Goal: Task Accomplishment & Management: Complete application form

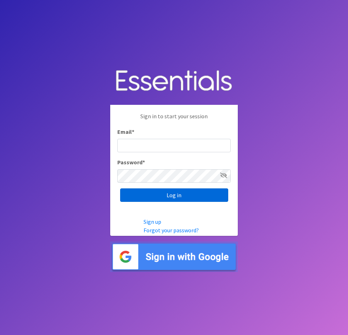
type input "[EMAIL_ADDRESS][DOMAIN_NAME]"
click at [169, 198] on input "Log in" at bounding box center [174, 194] width 108 height 13
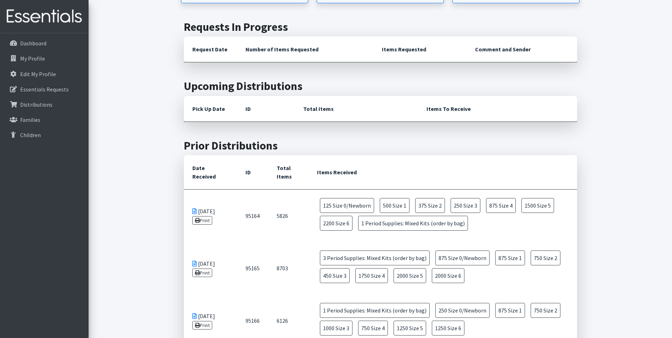
scroll to position [319, 0]
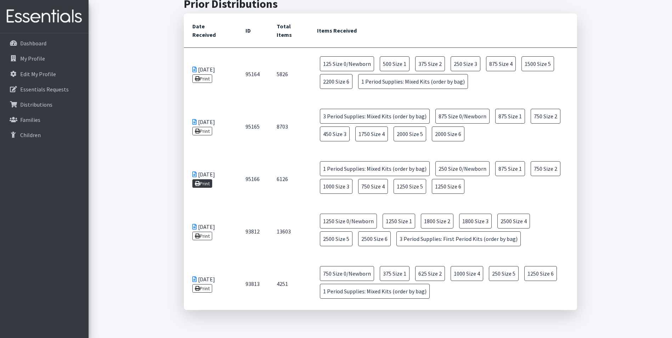
click at [207, 185] on link "Print" at bounding box center [202, 183] width 20 height 9
click at [207, 80] on link "Print" at bounding box center [202, 78] width 20 height 9
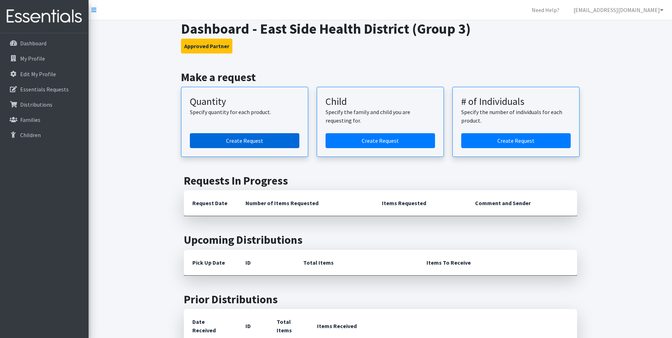
click at [278, 141] on link "Create Request" at bounding box center [244, 140] width 109 height 15
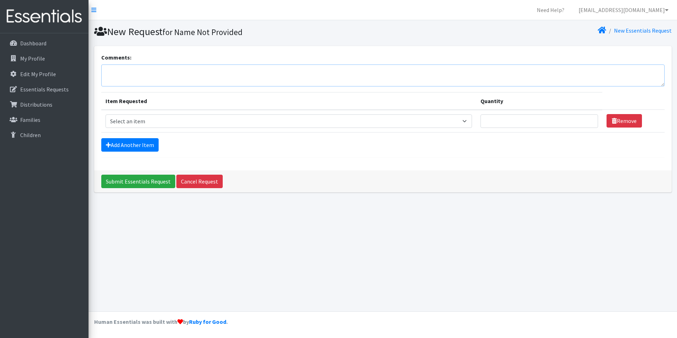
click at [152, 74] on textarea "Comments:" at bounding box center [383, 75] width 564 height 22
click at [147, 77] on textarea "East St. Louis Clinic" at bounding box center [383, 75] width 564 height 22
click at [146, 81] on textarea "East St. Louis Clinic" at bounding box center [383, 75] width 564 height 22
click at [159, 66] on textarea "East St. Louis Clinic" at bounding box center [383, 75] width 564 height 22
type textarea "East St. Louis Clinic 638 North 20th Street"
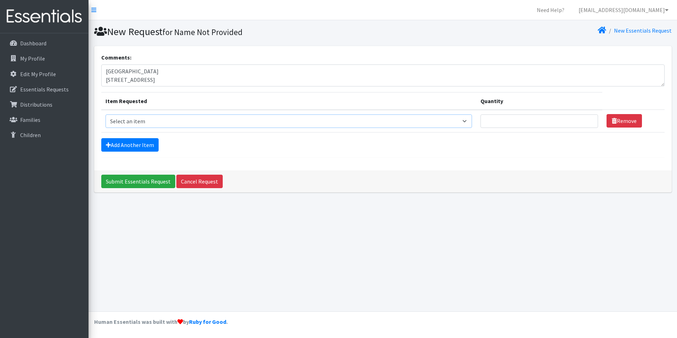
drag, startPoint x: 286, startPoint y: 123, endPoint x: 285, endPoint y: 129, distance: 6.1
click at [286, 125] on select "Select an item Period Supplies: Mixed Kits (order by bag) Applicator-free tampo…" at bounding box center [289, 120] width 367 height 13
select select "1095"
click at [106, 114] on select "Select an item Period Supplies: Mixed Kits (order by bag) Applicator-free tampo…" at bounding box center [289, 120] width 367 height 13
click at [146, 142] on link "Add Another Item" at bounding box center [129, 144] width 57 height 13
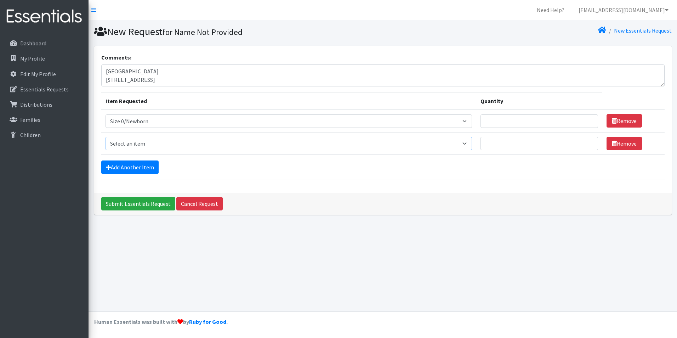
click at [147, 140] on select "Select an item Period Supplies: Mixed Kits (order by bag) Applicator-free tampo…" at bounding box center [289, 143] width 367 height 13
select select "1090"
click at [106, 137] on select "Select an item Period Supplies: Mixed Kits (order by bag) Applicator-free tampo…" at bounding box center [289, 143] width 367 height 13
click at [135, 171] on link "Add Another Item" at bounding box center [129, 166] width 57 height 13
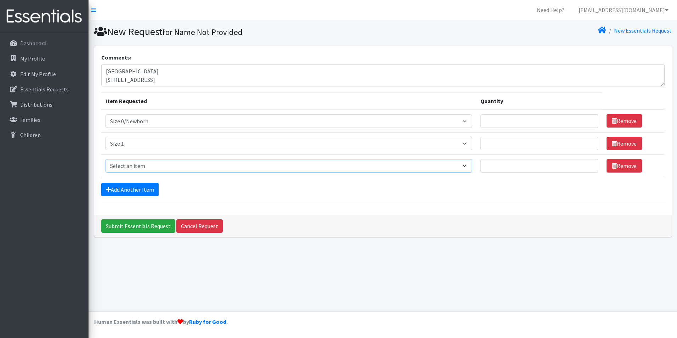
click at [139, 169] on select "Select an item Period Supplies: Mixed Kits (order by bag) Applicator-free tampo…" at bounding box center [289, 165] width 367 height 13
select select "1091"
click at [106, 159] on select "Select an item Period Supplies: Mixed Kits (order by bag) Applicator-free tampo…" at bounding box center [289, 165] width 367 height 13
click at [135, 192] on link "Add Another Item" at bounding box center [129, 189] width 57 height 13
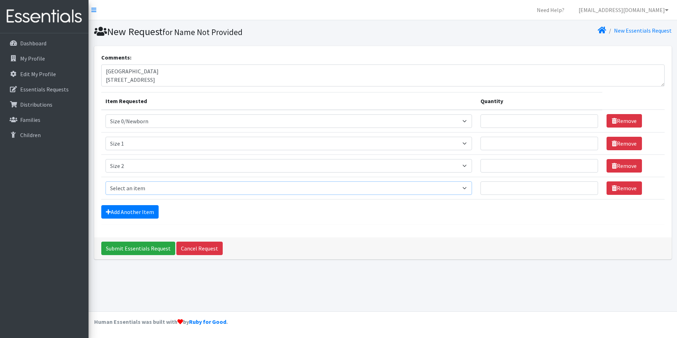
click at [136, 187] on select "Select an item Period Supplies: Mixed Kits (order by bag) Applicator-free tampo…" at bounding box center [289, 187] width 367 height 13
select select "1094"
click at [106, 181] on select "Select an item Period Supplies: Mixed Kits (order by bag) Applicator-free tampo…" at bounding box center [289, 187] width 367 height 13
click at [130, 215] on link "Add Another Item" at bounding box center [129, 211] width 57 height 13
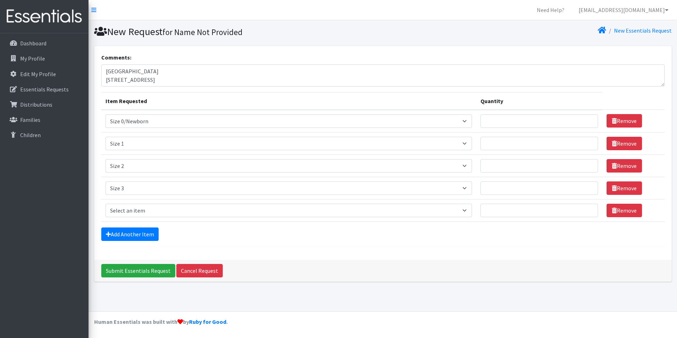
drag, startPoint x: 131, startPoint y: 202, endPoint x: 131, endPoint y: 208, distance: 5.7
click at [131, 206] on td "Item Requested Select an item Period Supplies: Mixed Kits (order by bag) Applic…" at bounding box center [289, 210] width 376 height 22
click at [132, 208] on select "Select an item Period Supplies: Mixed Kits (order by bag) Applicator-free tampo…" at bounding box center [289, 210] width 367 height 13
select select "1097"
click at [106, 204] on select "Select an item Period Supplies: Mixed Kits (order by bag) Applicator-free tampo…" at bounding box center [289, 210] width 367 height 13
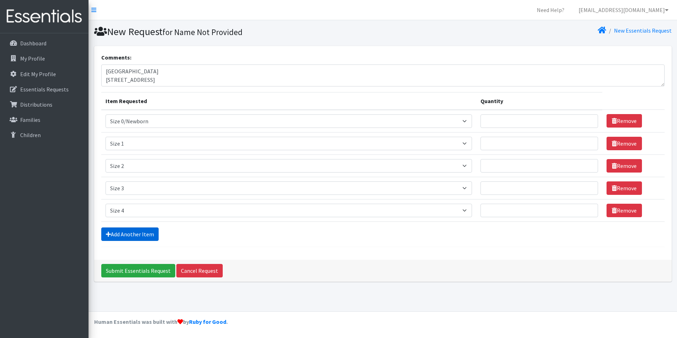
click at [132, 233] on link "Add Another Item" at bounding box center [129, 233] width 57 height 13
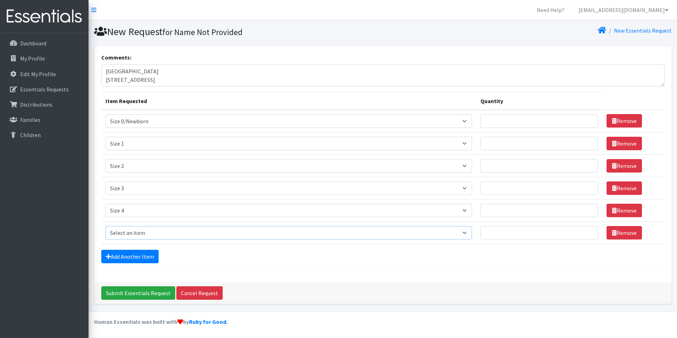
click at [132, 231] on select "Select an item Period Supplies: Mixed Kits (order by bag) Applicator-free tampo…" at bounding box center [289, 232] width 367 height 13
click at [106, 226] on select "Select an item Period Supplies: Mixed Kits (order by bag) Applicator-free tampo…" at bounding box center [289, 232] width 367 height 13
click at [133, 228] on select "Select an item Period Supplies: Mixed Kits (order by bag) Applicator-free tampo…" at bounding box center [289, 232] width 367 height 13
select select "1098"
click at [106, 226] on select "Select an item Period Supplies: Mixed Kits (order by bag) Applicator-free tampo…" at bounding box center [289, 232] width 367 height 13
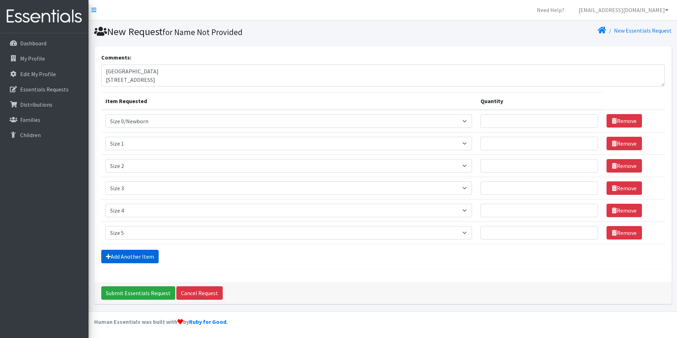
click at [135, 256] on link "Add Another Item" at bounding box center [129, 256] width 57 height 13
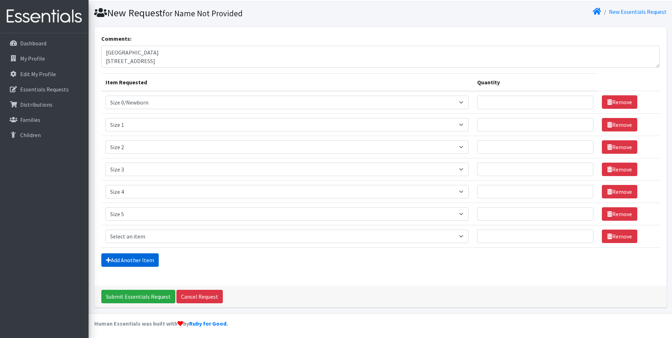
scroll to position [21, 0]
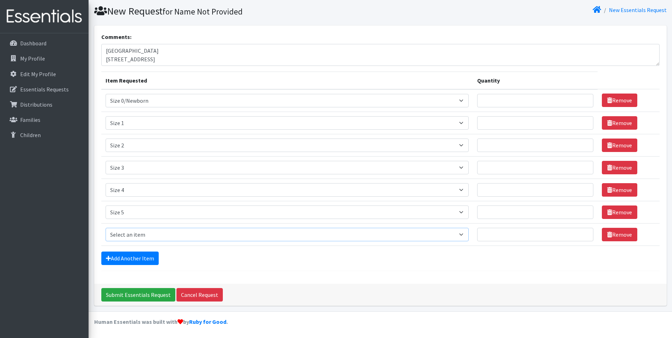
click at [135, 237] on select "Select an item Period Supplies: Mixed Kits (order by bag) Applicator-free tampo…" at bounding box center [287, 234] width 363 height 13
select select "1100"
click at [106, 228] on select "Select an item Period Supplies: Mixed Kits (order by bag) Applicator-free tampo…" at bounding box center [287, 234] width 363 height 13
click at [129, 261] on link "Add Another Item" at bounding box center [129, 258] width 57 height 13
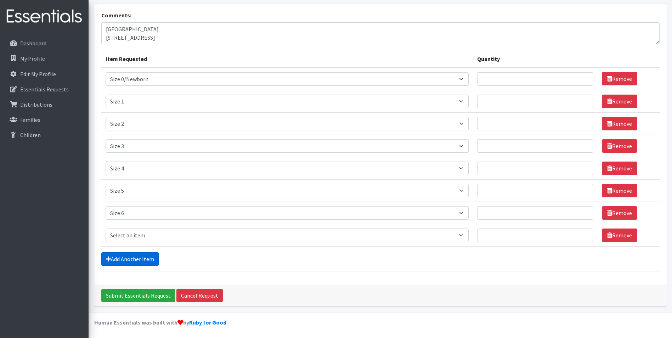
scroll to position [43, 0]
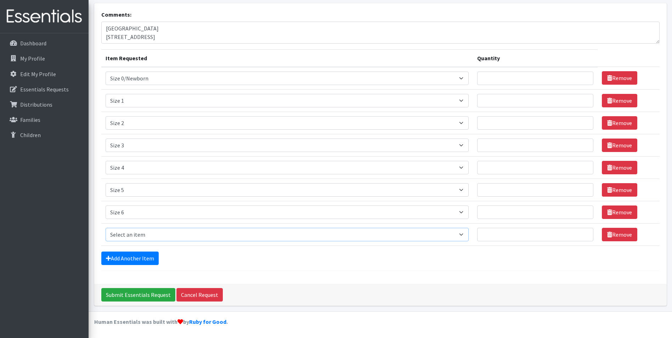
click at [130, 237] on select "Select an item Period Supplies: Mixed Kits (order by bag) Applicator-free tampo…" at bounding box center [287, 234] width 363 height 13
select select "8798"
click at [106, 228] on select "Select an item Period Supplies: Mixed Kits (order by bag) Applicator-free tampo…" at bounding box center [287, 234] width 363 height 13
drag, startPoint x: 515, startPoint y: 238, endPoint x: 509, endPoint y: 235, distance: 6.5
click at [515, 236] on input "Quantity" at bounding box center [535, 234] width 116 height 13
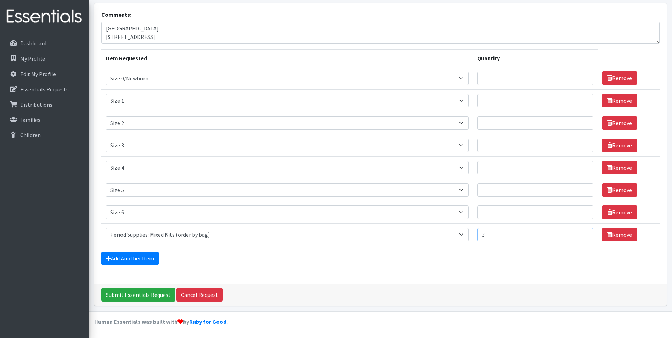
type input "3"
click at [529, 82] on input "Quantity" at bounding box center [535, 78] width 116 height 13
type input "1000"
click at [568, 96] on input "Quantity" at bounding box center [535, 100] width 116 height 13
type input "1000"
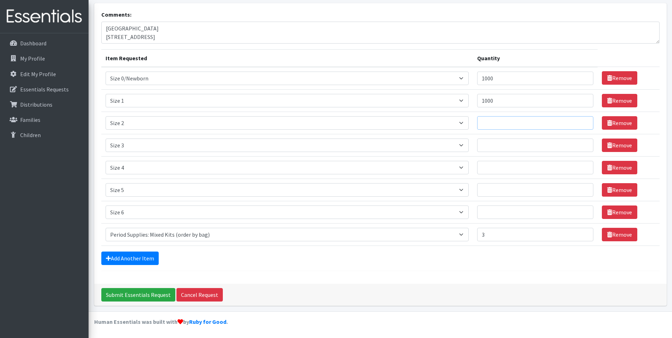
click at [546, 121] on input "Quantity" at bounding box center [535, 122] width 116 height 13
type input "875"
click at [550, 152] on td "Quantity" at bounding box center [535, 145] width 125 height 22
type input "750"
click at [540, 165] on input "Quantity" at bounding box center [535, 167] width 116 height 13
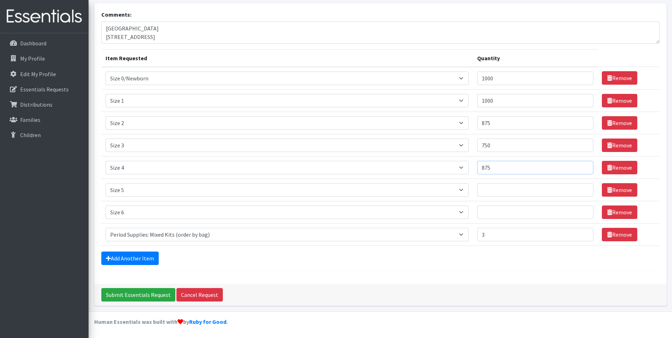
type input "875"
click at [536, 190] on input "Quantity" at bounding box center [535, 189] width 116 height 13
type input "875"
click at [534, 210] on input "Quantity" at bounding box center [535, 211] width 116 height 13
type input "2000"
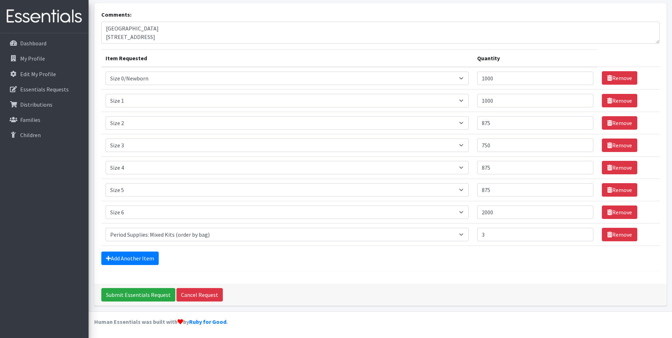
click at [509, 257] on div "Add Another Item" at bounding box center [380, 258] width 558 height 13
click at [156, 293] on input "Submit Essentials Request" at bounding box center [138, 294] width 74 height 13
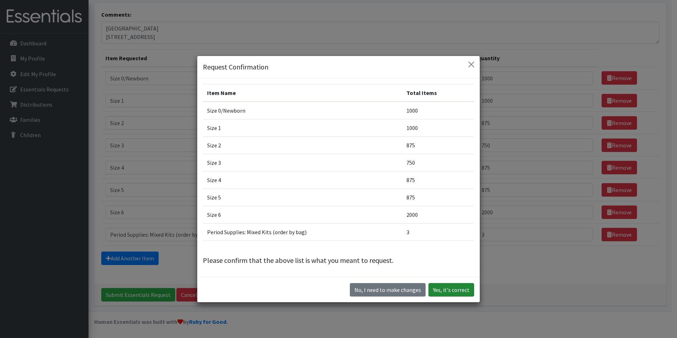
click at [448, 289] on button "Yes, it's correct" at bounding box center [452, 289] width 46 height 13
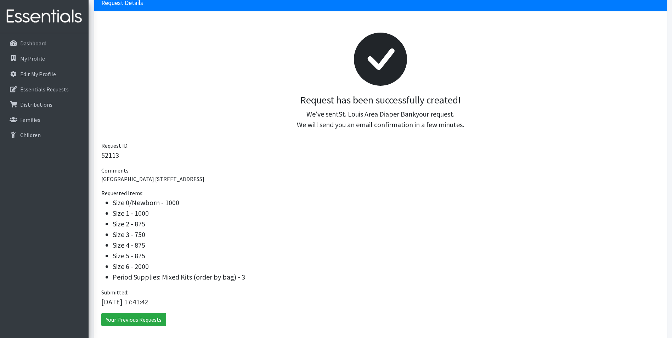
scroll to position [108, 0]
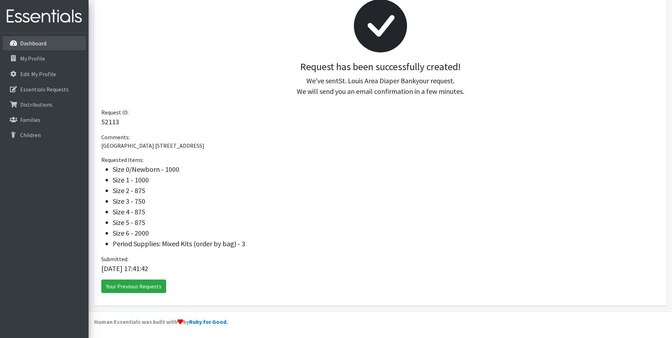
click at [46, 44] on p "Dashboard" at bounding box center [33, 43] width 26 height 7
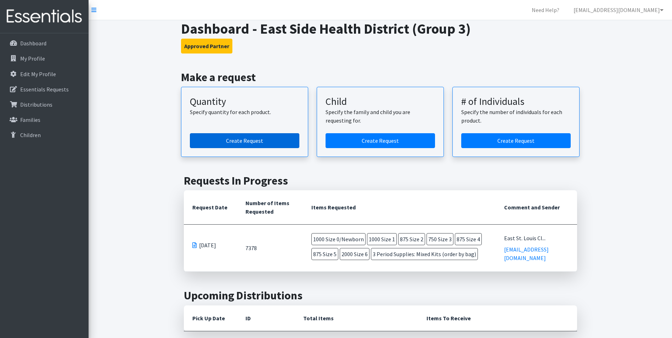
click at [227, 137] on link "Create Request" at bounding box center [244, 140] width 109 height 15
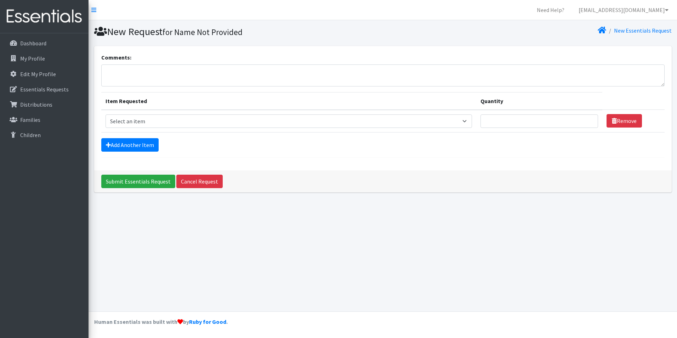
click at [187, 64] on div "Comments:" at bounding box center [383, 69] width 564 height 33
click at [190, 67] on textarea "Comments:" at bounding box center [383, 75] width 564 height 22
type textarea "Cahokia Clinic 1825 Jerome Lane"
click at [168, 117] on select "Select an item Period Supplies: Mixed Kits (order by bag) Applicator-free tampo…" at bounding box center [289, 120] width 367 height 13
select select "1095"
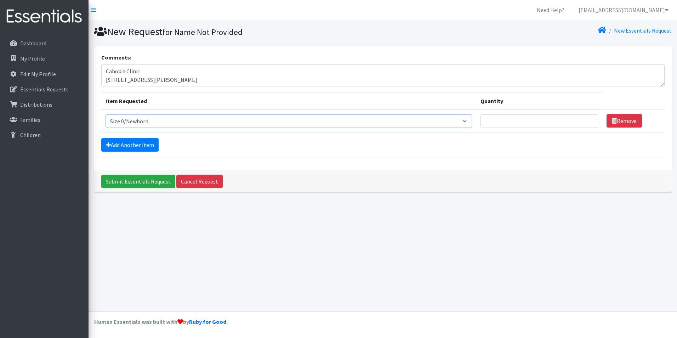
click at [106, 114] on select "Select an item Period Supplies: Mixed Kits (order by bag) Applicator-free tampo…" at bounding box center [289, 120] width 367 height 13
click at [154, 114] on select "Select an item Period Supplies: Mixed Kits (order by bag) Applicator-free tampo…" at bounding box center [289, 120] width 367 height 13
click at [103, 165] on div "Comments: Cahokia Clinic 1825 Jerome Lane Item Requested Quantity Item Requeste…" at bounding box center [383, 108] width 578 height 124
click at [110, 151] on link "Add Another Item" at bounding box center [129, 144] width 57 height 13
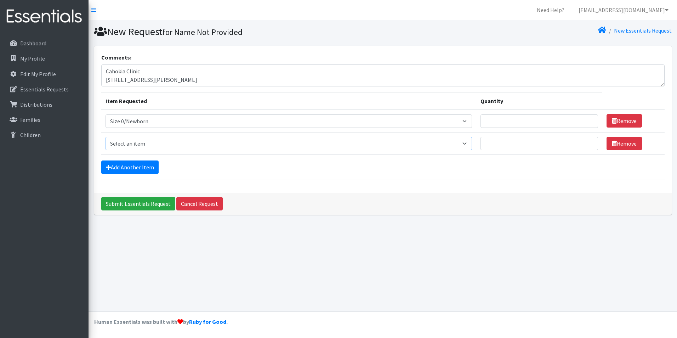
click at [127, 147] on select "Select an item Period Supplies: Mixed Kits (order by bag) Applicator-free tampo…" at bounding box center [289, 143] width 367 height 13
click at [106, 137] on select "Select an item Period Supplies: Mixed Kits (order by bag) Applicator-free tampo…" at bounding box center [289, 143] width 367 height 13
drag, startPoint x: 129, startPoint y: 141, endPoint x: 131, endPoint y: 151, distance: 9.3
click at [129, 143] on select "Select an item Period Supplies: Mixed Kits (order by bag) Applicator-free tampo…" at bounding box center [289, 143] width 367 height 13
select select "1090"
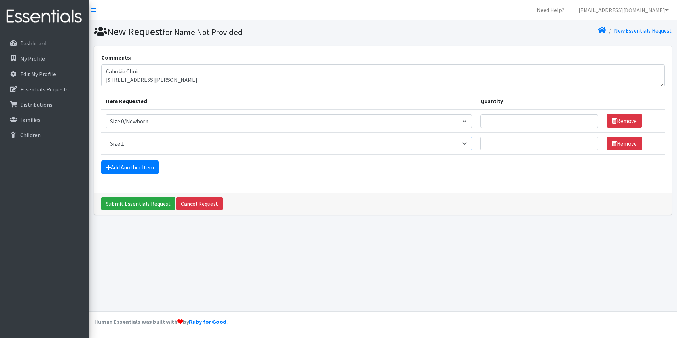
click at [106, 137] on select "Select an item Period Supplies: Mixed Kits (order by bag) Applicator-free tampo…" at bounding box center [289, 143] width 367 height 13
click at [138, 173] on link "Add Another Item" at bounding box center [129, 166] width 57 height 13
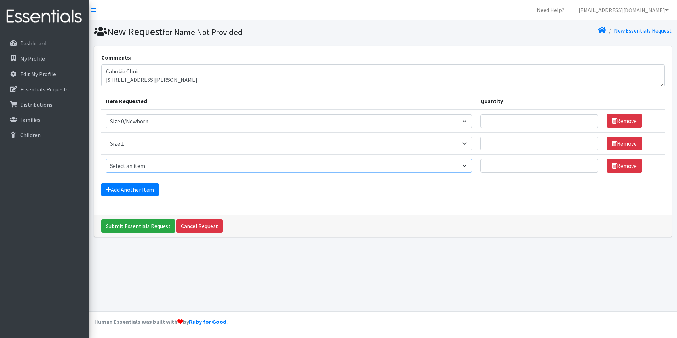
click at [140, 171] on select "Select an item Period Supplies: Mixed Kits (order by bag) Applicator-free tampo…" at bounding box center [289, 165] width 367 height 13
select select "1091"
click at [106, 159] on select "Select an item Period Supplies: Mixed Kits (order by bag) Applicator-free tampo…" at bounding box center [289, 165] width 367 height 13
click at [132, 185] on link "Add Another Item" at bounding box center [129, 189] width 57 height 13
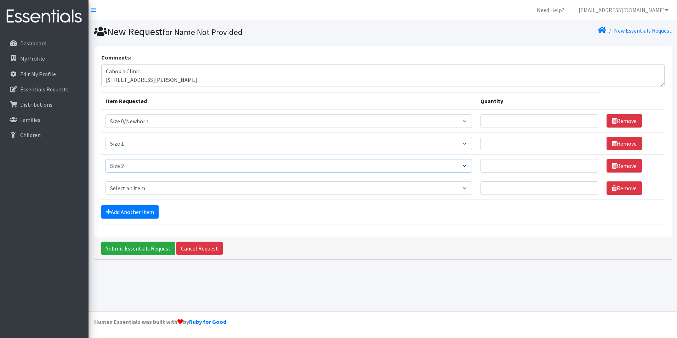
drag, startPoint x: 131, startPoint y: 171, endPoint x: 130, endPoint y: 177, distance: 6.1
click at [130, 177] on tbody "Item Requested Select an item Period Supplies: Mixed Kits (order by bag) Applic…" at bounding box center [383, 155] width 564 height 90
click at [129, 185] on select "Select an item Period Supplies: Mixed Kits (order by bag) Applicator-free tampo…" at bounding box center [289, 187] width 367 height 13
select select "1094"
click at [106, 181] on select "Select an item Period Supplies: Mixed Kits (order by bag) Applicator-free tampo…" at bounding box center [289, 187] width 367 height 13
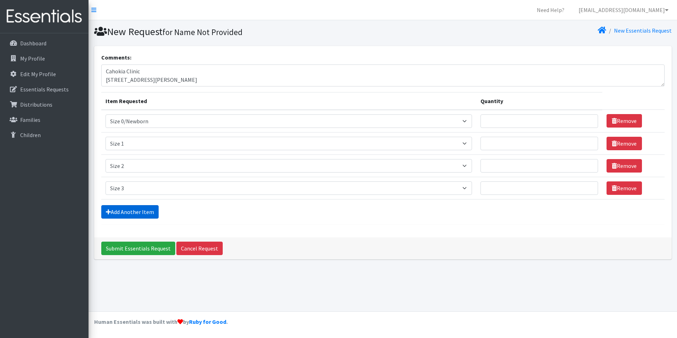
click at [135, 209] on link "Add Another Item" at bounding box center [129, 211] width 57 height 13
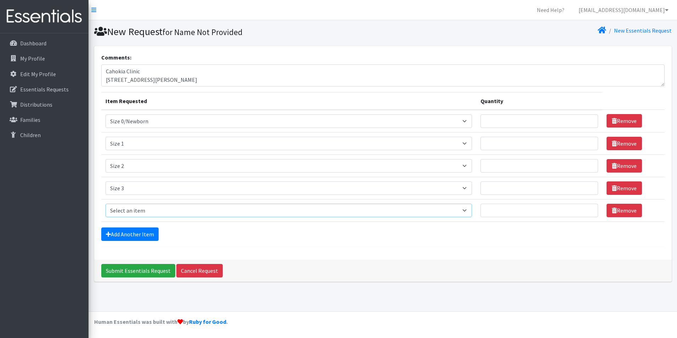
click at [130, 210] on select "Select an item Period Supplies: Mixed Kits (order by bag) Applicator-free tampo…" at bounding box center [289, 210] width 367 height 13
select select "1097"
click at [106, 204] on select "Select an item Period Supplies: Mixed Kits (order by bag) Applicator-free tampo…" at bounding box center [289, 210] width 367 height 13
click at [128, 228] on link "Add Another Item" at bounding box center [129, 233] width 57 height 13
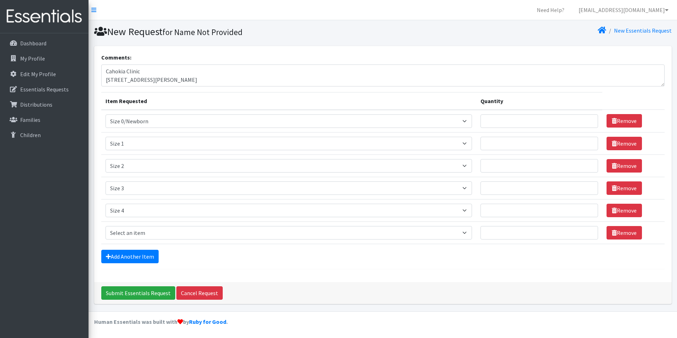
click at [129, 225] on td "Item Requested Select an item Period Supplies: Mixed Kits (order by bag) Applic…" at bounding box center [289, 232] width 376 height 22
drag, startPoint x: 128, startPoint y: 231, endPoint x: 128, endPoint y: 226, distance: 5.3
click at [128, 231] on select "Select an item Period Supplies: Mixed Kits (order by bag) Applicator-free tampo…" at bounding box center [289, 232] width 367 height 13
click at [106, 226] on select "Select an item Period Supplies: Mixed Kits (order by bag) Applicator-free tampo…" at bounding box center [289, 232] width 367 height 13
click at [126, 233] on select "Select an item Period Supplies: Mixed Kits (order by bag) Applicator-free tampo…" at bounding box center [289, 232] width 367 height 13
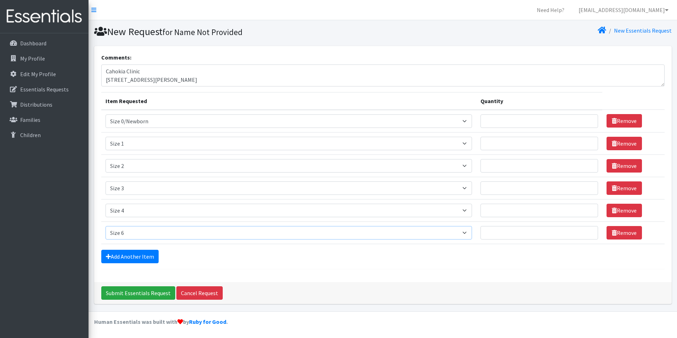
select select "1098"
click at [106, 226] on select "Select an item Period Supplies: Mixed Kits (order by bag) Applicator-free tampo…" at bounding box center [289, 232] width 367 height 13
click at [124, 263] on link "Add Another Item" at bounding box center [129, 256] width 57 height 13
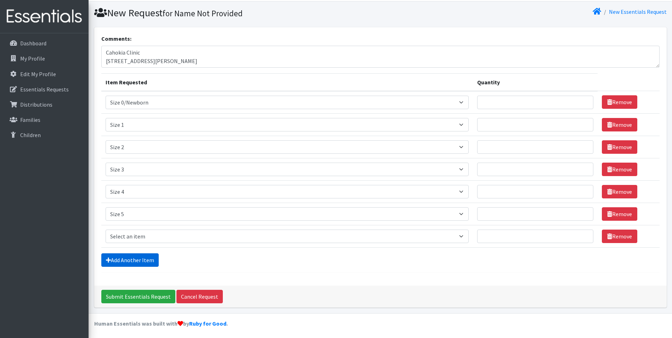
scroll to position [21, 0]
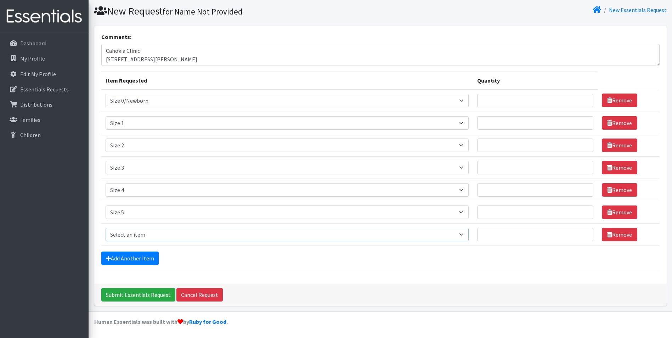
drag, startPoint x: 131, startPoint y: 233, endPoint x: 131, endPoint y: 240, distance: 6.4
click at [131, 233] on select "Select an item Period Supplies: Mixed Kits (order by bag) Applicator-free tampo…" at bounding box center [287, 234] width 363 height 13
select select "1100"
click at [106, 228] on select "Select an item Period Supplies: Mixed Kits (order by bag) Applicator-free tampo…" at bounding box center [287, 234] width 363 height 13
click at [120, 257] on link "Add Another Item" at bounding box center [129, 258] width 57 height 13
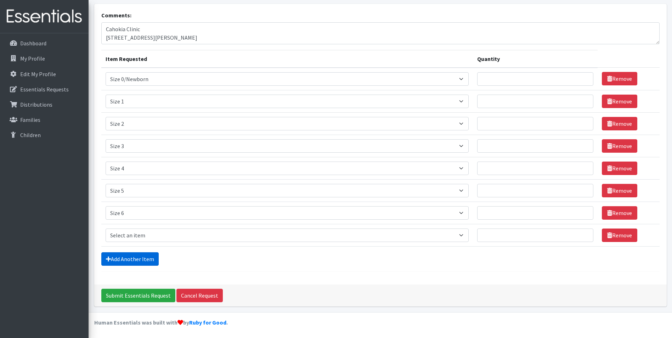
scroll to position [43, 0]
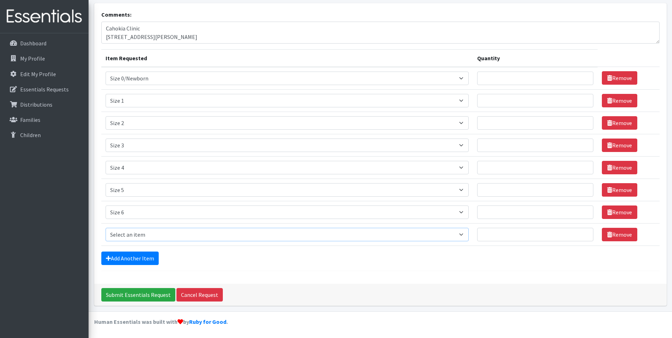
click at [130, 236] on select "Select an item Period Supplies: Mixed Kits (order by bag) Applicator-free tampo…" at bounding box center [287, 234] width 363 height 13
select select "8798"
click at [106, 228] on select "Select an item Period Supplies: Mixed Kits (order by bag) Applicator-free tampo…" at bounding box center [287, 234] width 363 height 13
click at [494, 238] on input "Quantity" at bounding box center [535, 234] width 116 height 13
type input "2"
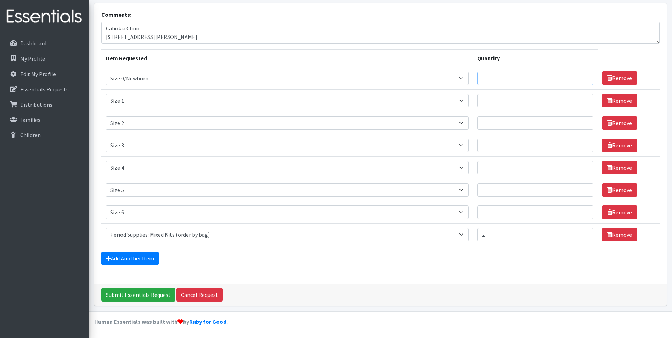
drag, startPoint x: 491, startPoint y: 77, endPoint x: 491, endPoint y: 86, distance: 9.6
click at [491, 77] on input "Quantity" at bounding box center [535, 78] width 116 height 13
type input "875"
click at [101, 288] on input "Submit Essentials Request" at bounding box center [138, 294] width 74 height 13
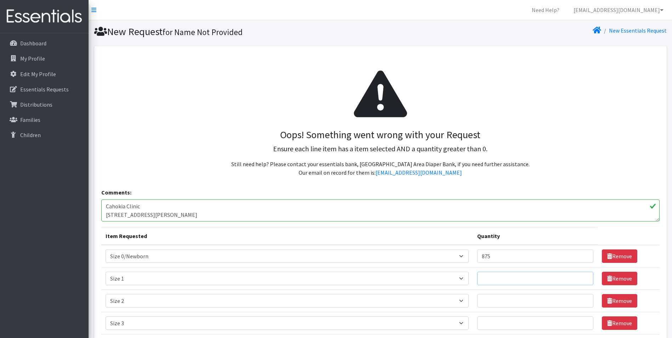
click at [538, 275] on input "Quantity" at bounding box center [535, 278] width 116 height 13
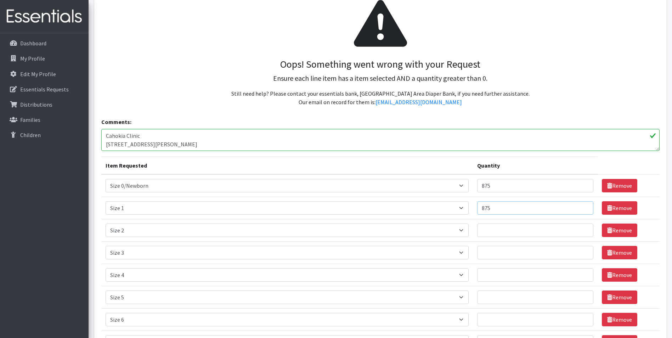
scroll to position [71, 0]
type input "875"
click at [524, 225] on input "Quantity" at bounding box center [535, 229] width 116 height 13
type input "1000"
click at [506, 251] on input "Quantity" at bounding box center [535, 251] width 116 height 13
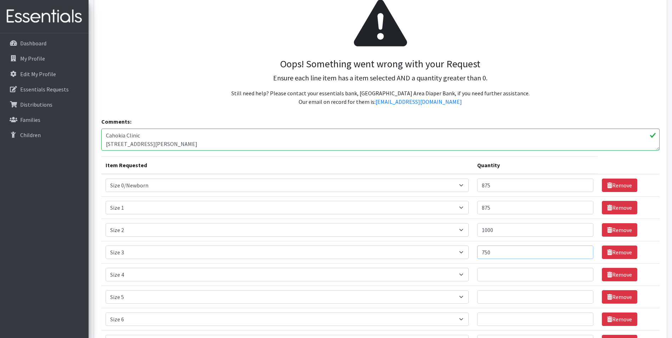
type input "750"
click at [512, 272] on input "Quantity" at bounding box center [535, 274] width 116 height 13
type input "7"
type input "1000"
click at [506, 295] on input "Quantity" at bounding box center [535, 296] width 116 height 13
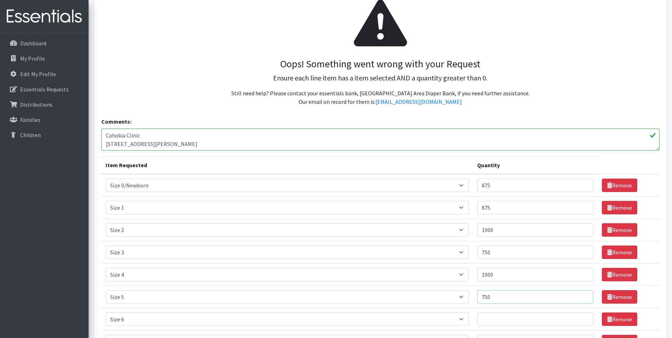
type input "750"
click at [485, 314] on input "Quantity" at bounding box center [535, 318] width 116 height 13
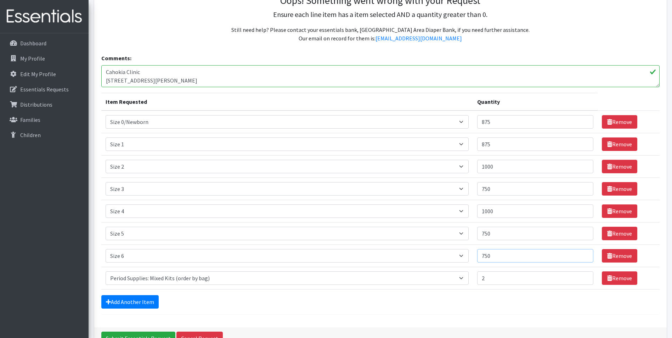
scroll to position [142, 0]
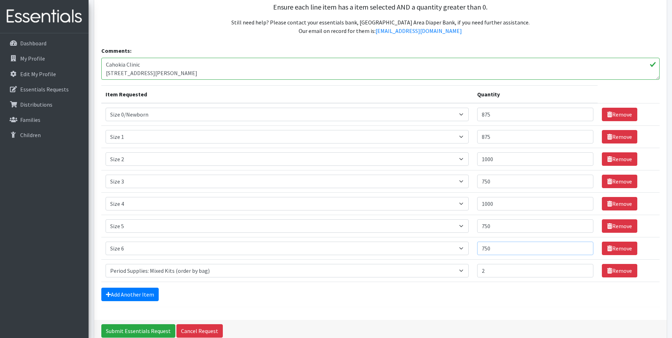
type input "750"
click at [301, 293] on div "Add Another Item" at bounding box center [380, 294] width 558 height 13
click at [157, 327] on input "Submit Essentials Request" at bounding box center [138, 330] width 74 height 13
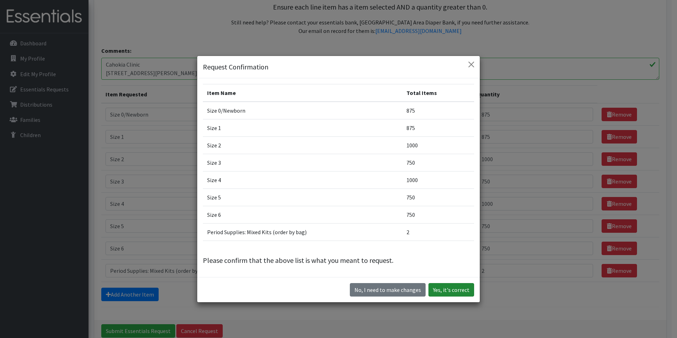
click at [459, 289] on button "Yes, it's correct" at bounding box center [452, 289] width 46 height 13
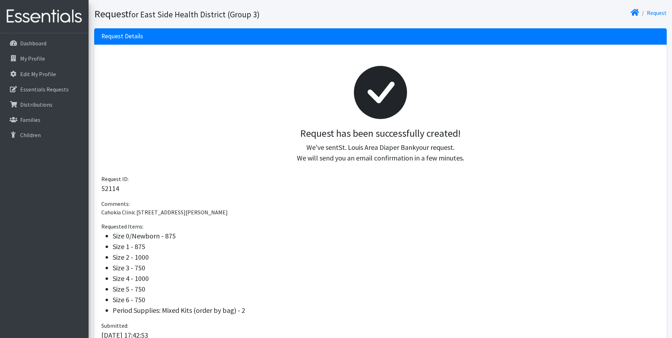
scroll to position [106, 0]
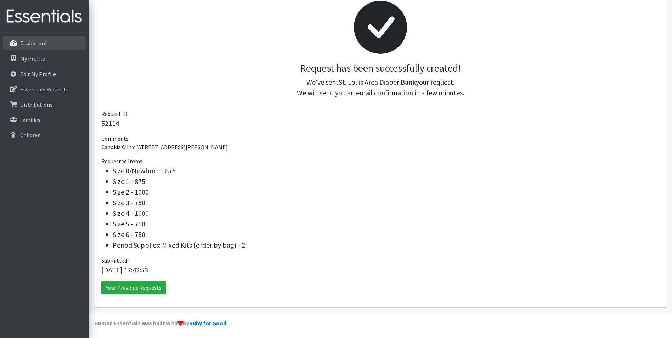
click at [18, 44] on link "Dashboard" at bounding box center [44, 43] width 83 height 14
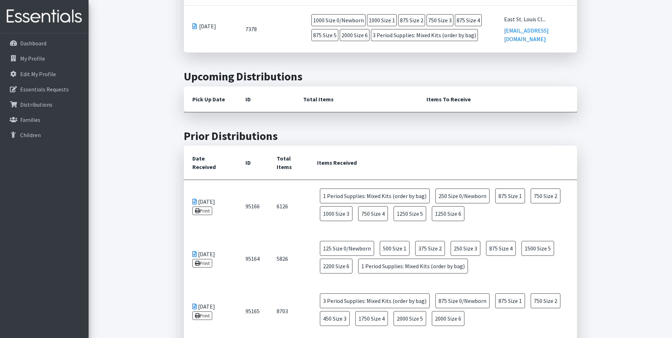
scroll to position [354, 0]
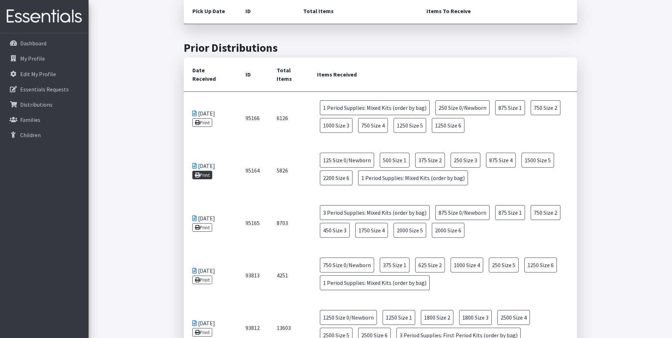
click at [200, 176] on link "Print" at bounding box center [202, 175] width 20 height 9
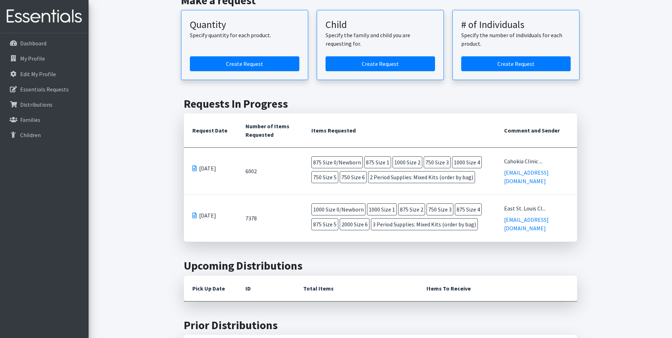
scroll to position [0, 0]
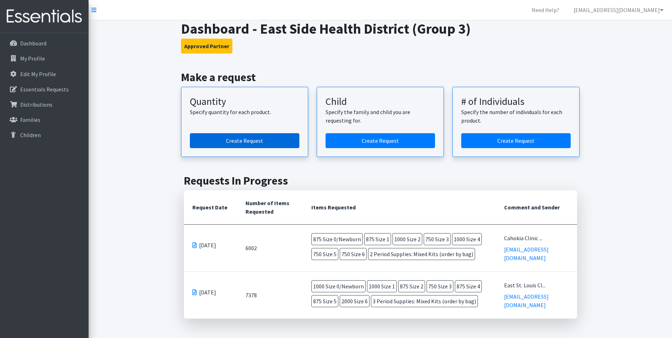
click at [230, 142] on link "Create Request" at bounding box center [244, 140] width 109 height 15
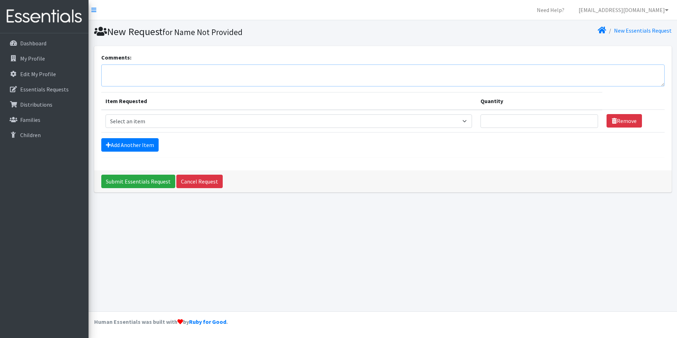
click at [201, 83] on textarea "Comments:" at bounding box center [383, 75] width 564 height 22
paste textarea "[GEOGRAPHIC_DATA] [STREET_ADDRESS]"
type textarea "[GEOGRAPHIC_DATA] [STREET_ADDRESS]"
click at [201, 119] on select "Select an item Period Supplies: Mixed Kits (order by bag) Applicator-free tampo…" at bounding box center [289, 120] width 367 height 13
select select "1095"
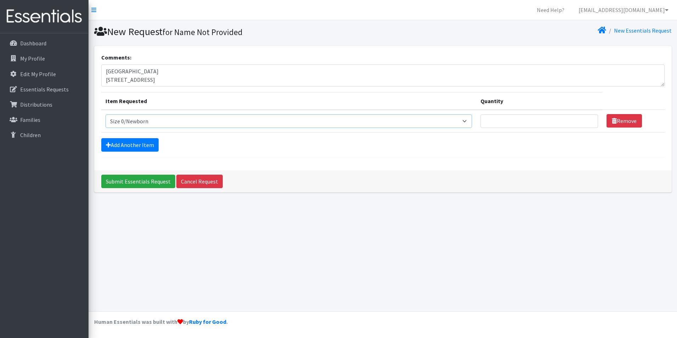
click at [106, 114] on select "Select an item Period Supplies: Mixed Kits (order by bag) Applicator-free tampo…" at bounding box center [289, 120] width 367 height 13
click at [134, 142] on link "Add Another Item" at bounding box center [129, 144] width 57 height 13
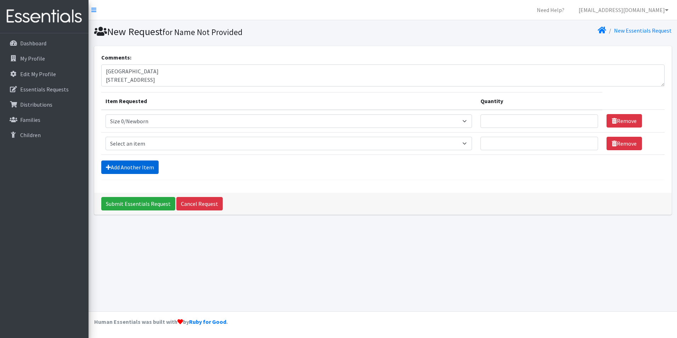
click at [134, 166] on link "Add Another Item" at bounding box center [129, 166] width 57 height 13
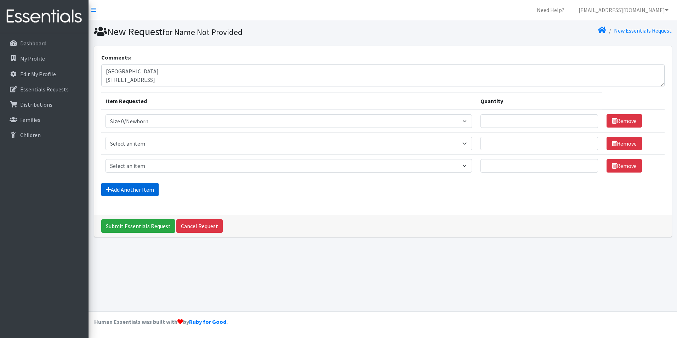
click at [137, 191] on link "Add Another Item" at bounding box center [129, 189] width 57 height 13
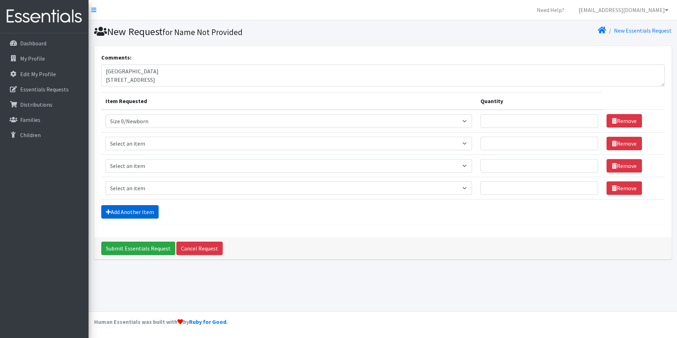
click at [135, 211] on link "Add Another Item" at bounding box center [129, 211] width 57 height 13
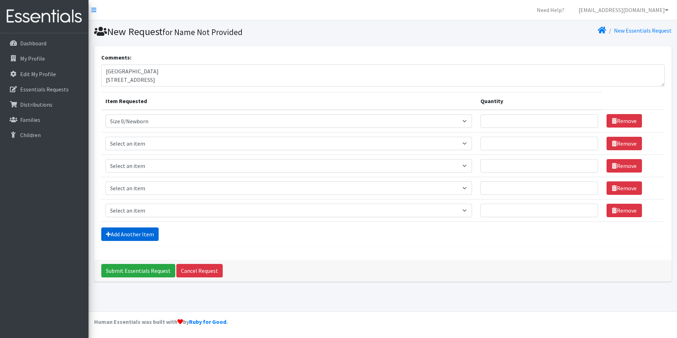
click at [147, 237] on link "Add Another Item" at bounding box center [129, 233] width 57 height 13
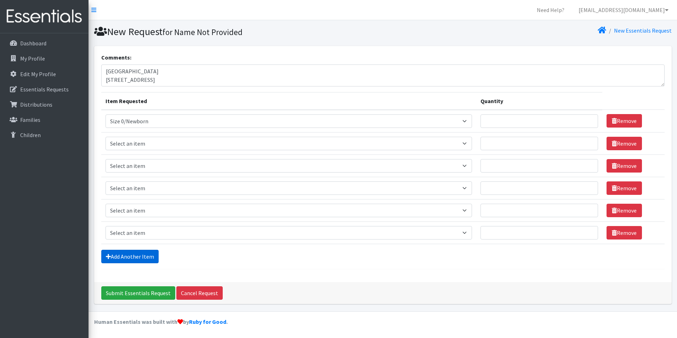
click at [143, 258] on link "Add Another Item" at bounding box center [129, 256] width 57 height 13
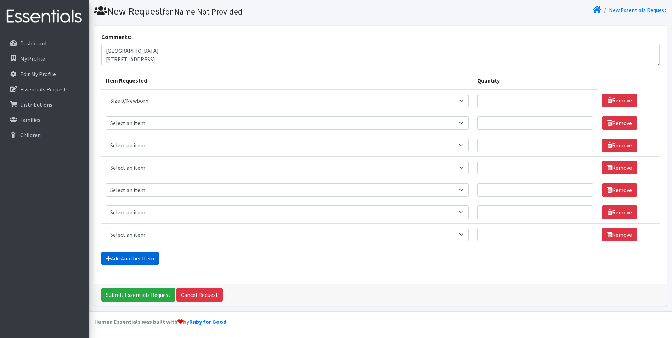
click at [143, 258] on link "Add Another Item" at bounding box center [129, 258] width 57 height 13
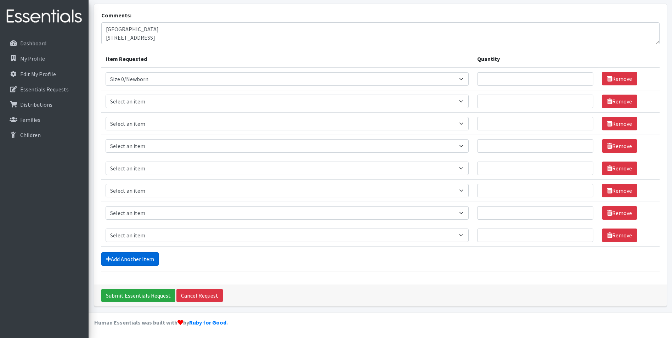
scroll to position [43, 0]
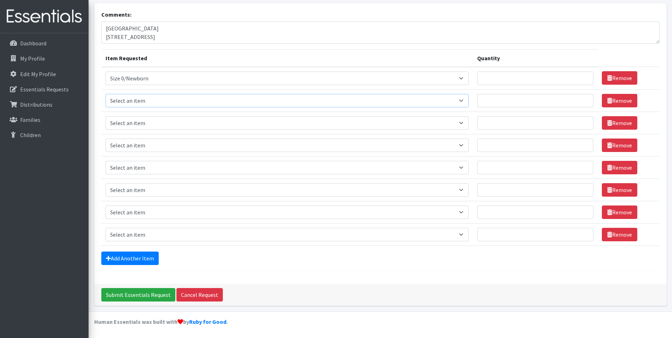
click at [134, 99] on select "Select an item Period Supplies: Mixed Kits (order by bag) Applicator-free tampo…" at bounding box center [287, 100] width 363 height 13
select select "1090"
click at [106, 94] on select "Select an item Period Supplies: Mixed Kits (order by bag) Applicator-free tampo…" at bounding box center [287, 100] width 363 height 13
click at [125, 122] on select "Select an item Period Supplies: Mixed Kits (order by bag) Applicator-free tampo…" at bounding box center [287, 122] width 363 height 13
select select "1091"
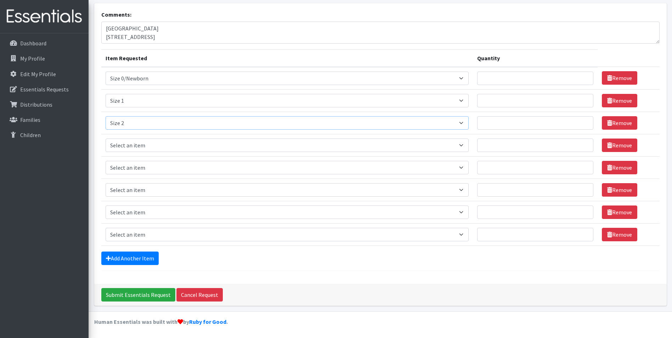
click at [106, 116] on select "Select an item Period Supplies: Mixed Kits (order by bag) Applicator-free tampo…" at bounding box center [287, 122] width 363 height 13
drag, startPoint x: 128, startPoint y: 148, endPoint x: 128, endPoint y: 153, distance: 5.0
click at [128, 148] on select "Select an item Period Supplies: Mixed Kits (order by bag) Applicator-free tampo…" at bounding box center [287, 145] width 363 height 13
select select "1094"
click at [106, 139] on select "Select an item Period Supplies: Mixed Kits (order by bag) Applicator-free tampo…" at bounding box center [287, 145] width 363 height 13
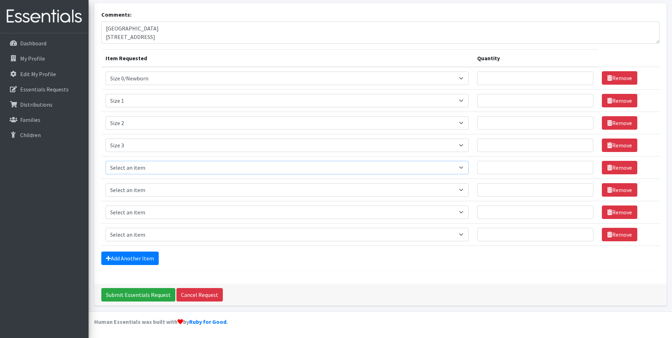
drag, startPoint x: 124, startPoint y: 169, endPoint x: 125, endPoint y: 183, distance: 14.2
click at [124, 169] on select "Select an item Period Supplies: Mixed Kits (order by bag) Applicator-free tampo…" at bounding box center [287, 167] width 363 height 13
select select "1097"
click at [106, 161] on select "Select an item Period Supplies: Mixed Kits (order by bag) Applicator-free tampo…" at bounding box center [287, 167] width 363 height 13
click at [137, 194] on select "Select an item Period Supplies: Mixed Kits (order by bag) Applicator-free tampo…" at bounding box center [287, 189] width 363 height 13
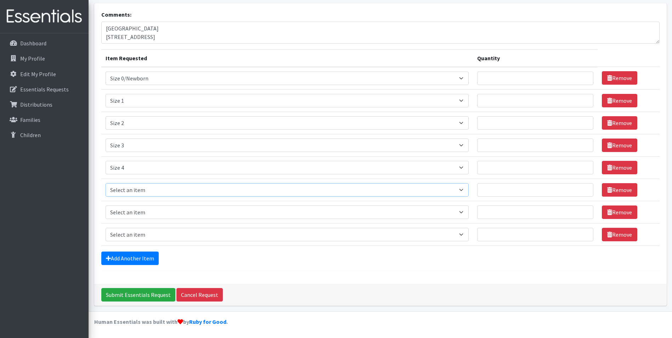
select select "1098"
click at [106, 183] on select "Select an item Period Supplies: Mixed Kits (order by bag) Applicator-free tampo…" at bounding box center [287, 189] width 363 height 13
drag, startPoint x: 138, startPoint y: 215, endPoint x: 137, endPoint y: 210, distance: 4.3
click at [138, 215] on select "Select an item Period Supplies: Mixed Kits (order by bag) Applicator-free tampo…" at bounding box center [287, 211] width 363 height 13
select select "1100"
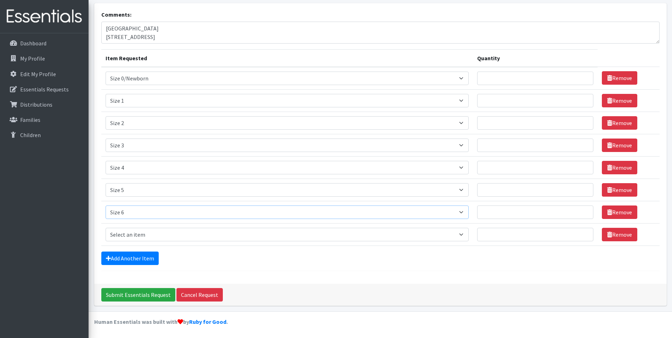
click at [106, 205] on select "Select an item Period Supplies: Mixed Kits (order by bag) Applicator-free tampo…" at bounding box center [287, 211] width 363 height 13
drag, startPoint x: 138, startPoint y: 234, endPoint x: 138, endPoint y: 228, distance: 6.0
click at [138, 234] on select "Select an item Period Supplies: Mixed Kits (order by bag) Applicator-free tampo…" at bounding box center [287, 234] width 363 height 13
select select "8798"
click at [106, 228] on select "Select an item Period Supplies: Mixed Kits (order by bag) Applicator-free tampo…" at bounding box center [287, 234] width 363 height 13
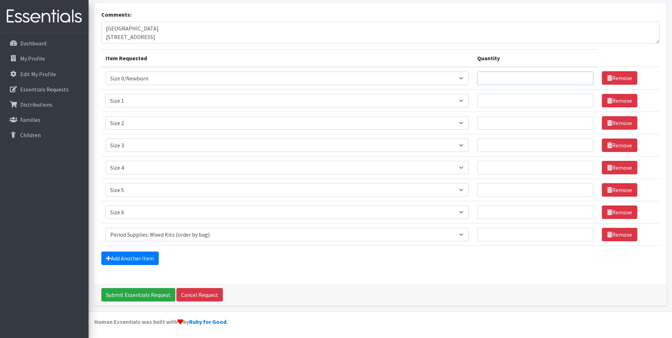
click at [499, 82] on input "Quantity" at bounding box center [535, 78] width 116 height 13
type input "875"
click at [507, 99] on input "Quantity" at bounding box center [535, 100] width 116 height 13
type input "5"
type input "875"
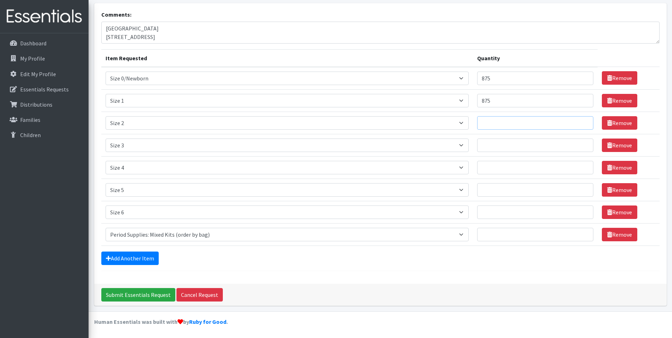
click at [498, 123] on input "Quantity" at bounding box center [535, 122] width 116 height 13
type input "750"
click at [502, 143] on input "Quantity" at bounding box center [535, 145] width 116 height 13
type input "1000"
click at [508, 169] on input "Quantity" at bounding box center [535, 167] width 116 height 13
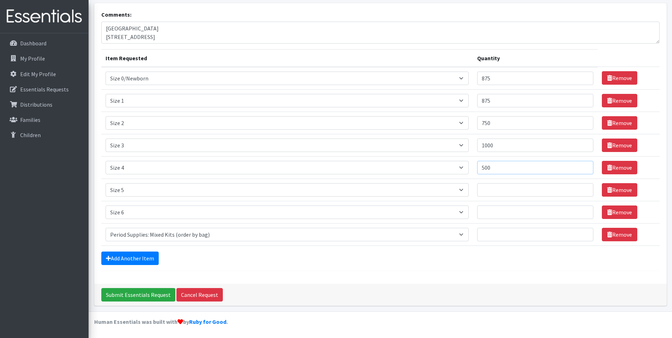
type input "500"
click at [507, 185] on input "Quantity" at bounding box center [535, 189] width 116 height 13
type input "375"
click at [498, 212] on input "Quantity" at bounding box center [535, 211] width 116 height 13
type input "2000"
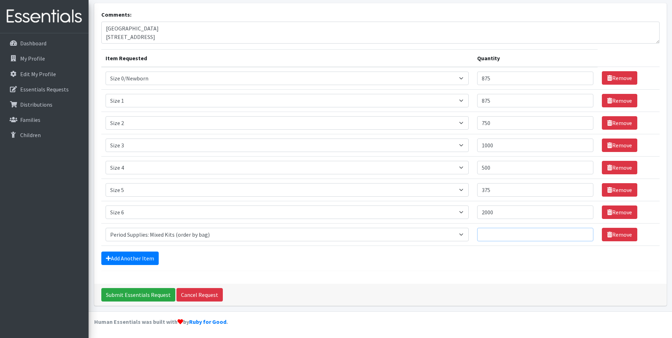
click at [502, 232] on input "Quantity" at bounding box center [535, 234] width 116 height 13
type input "2"
click at [481, 281] on div "Comments: Fairmont City Clinic 2541 N 41st Street Item Requested Quantity Item …" at bounding box center [380, 143] width 572 height 281
click at [119, 297] on input "Submit Essentials Request" at bounding box center [138, 294] width 74 height 13
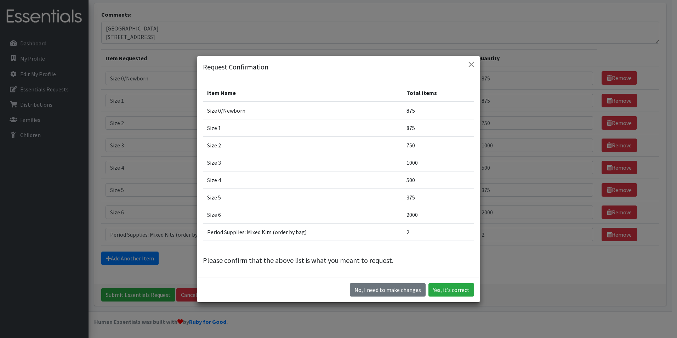
click at [467, 273] on div "Item Name Total Items Size 0/Newborn 875 Size 1 875 Size 2 750 Size 3 1000 Size…" at bounding box center [338, 177] width 283 height 199
click at [464, 284] on button "Yes, it's correct" at bounding box center [452, 289] width 46 height 13
